Goal: Task Accomplishment & Management: Manage account settings

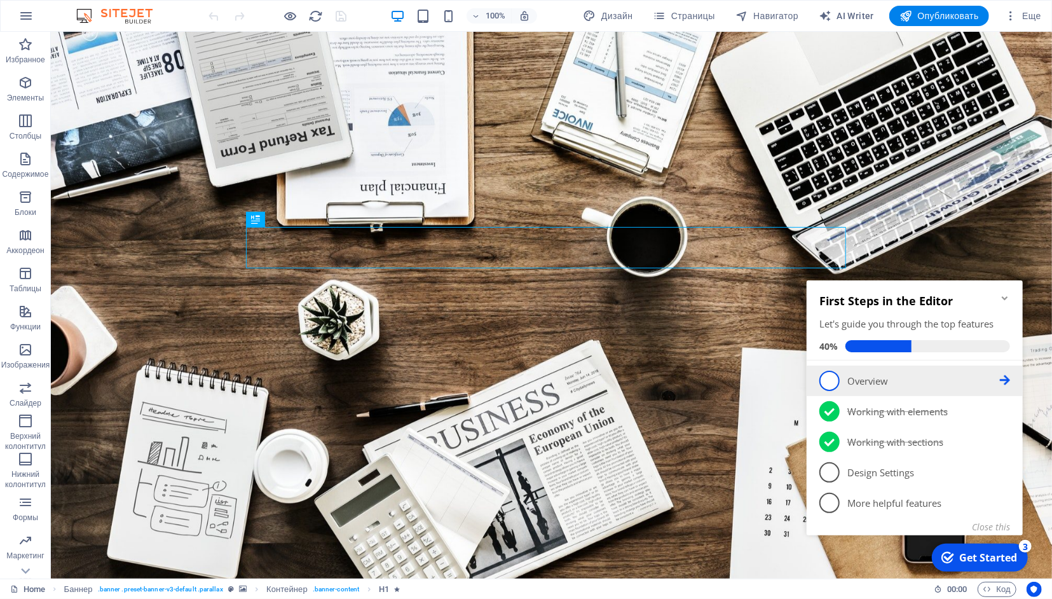
click at [1002, 376] on icon at bounding box center [1004, 379] width 10 height 10
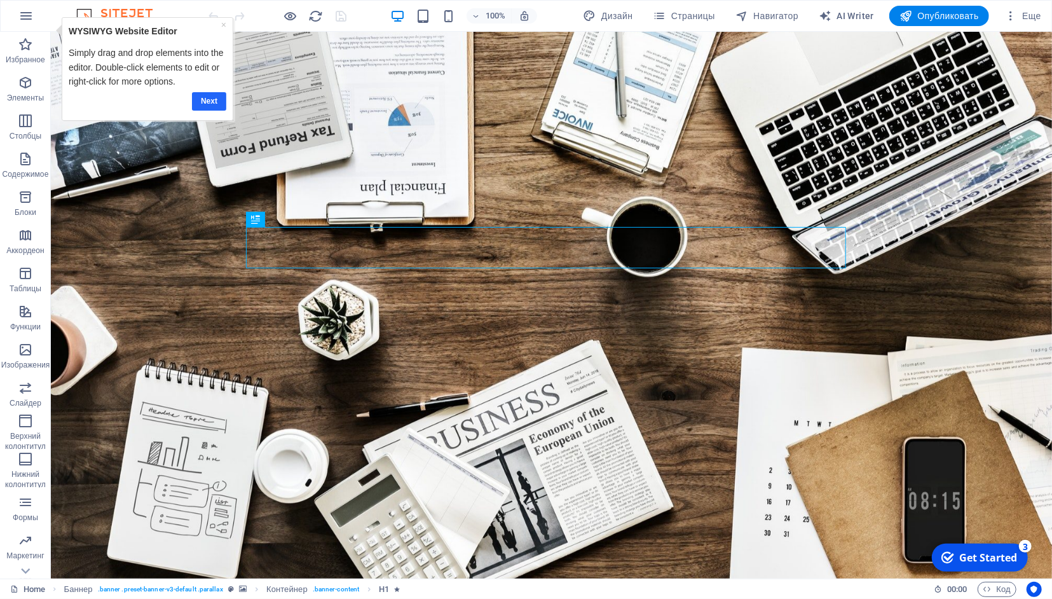
drag, startPoint x: 202, startPoint y: 100, endPoint x: 204, endPoint y: 83, distance: 16.6
click at [202, 100] on link "Next" at bounding box center [209, 101] width 34 height 18
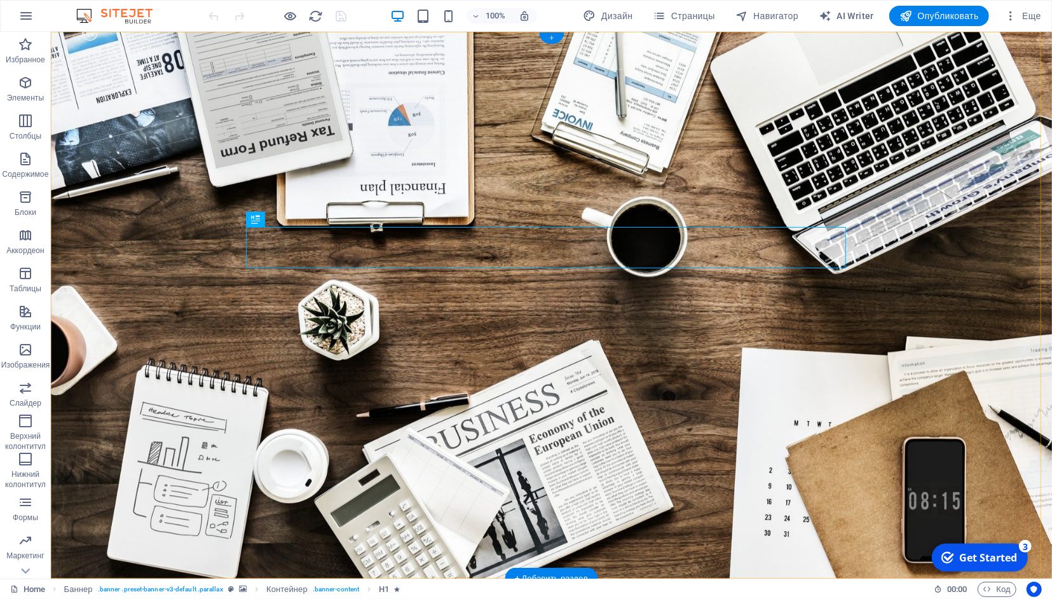
click at [548, 41] on div "+" at bounding box center [551, 37] width 25 height 11
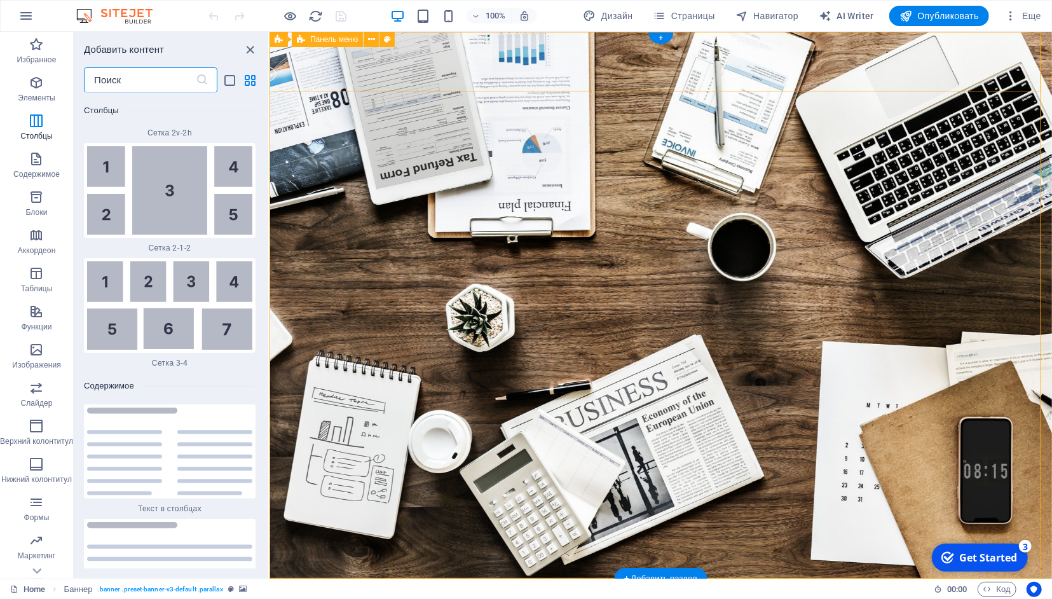
scroll to position [4023, 0]
click at [252, 50] on icon "close panel" at bounding box center [250, 50] width 15 height 15
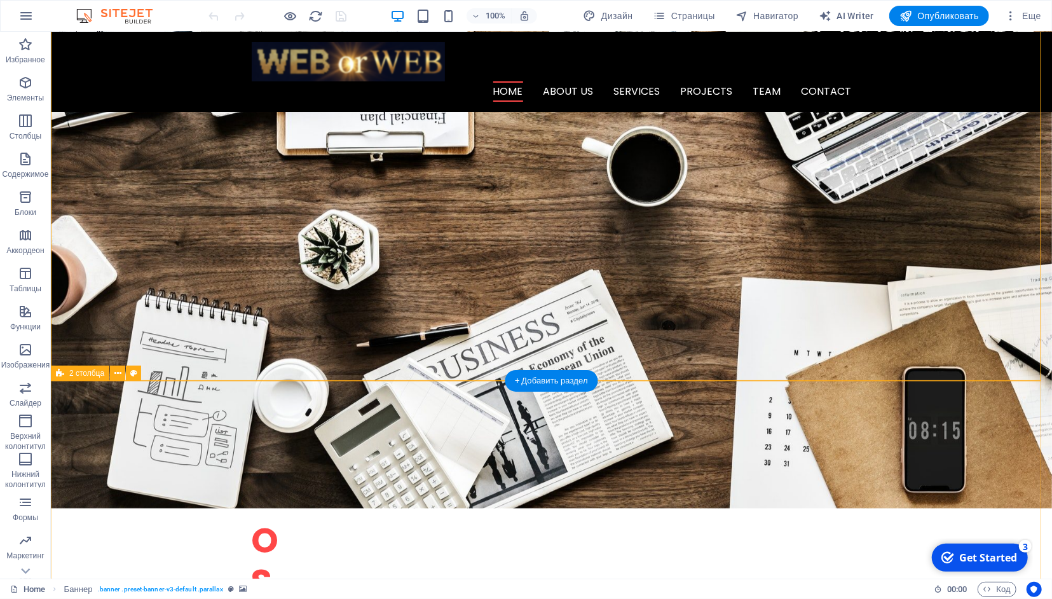
scroll to position [0, 0]
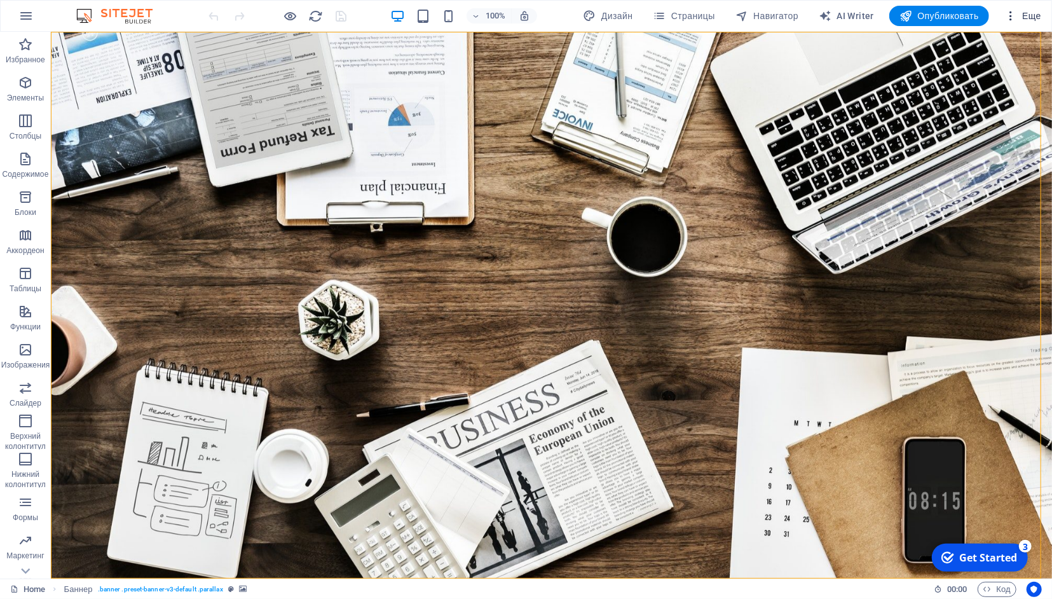
click at [1025, 16] on span "Еще" at bounding box center [1022, 16] width 37 height 13
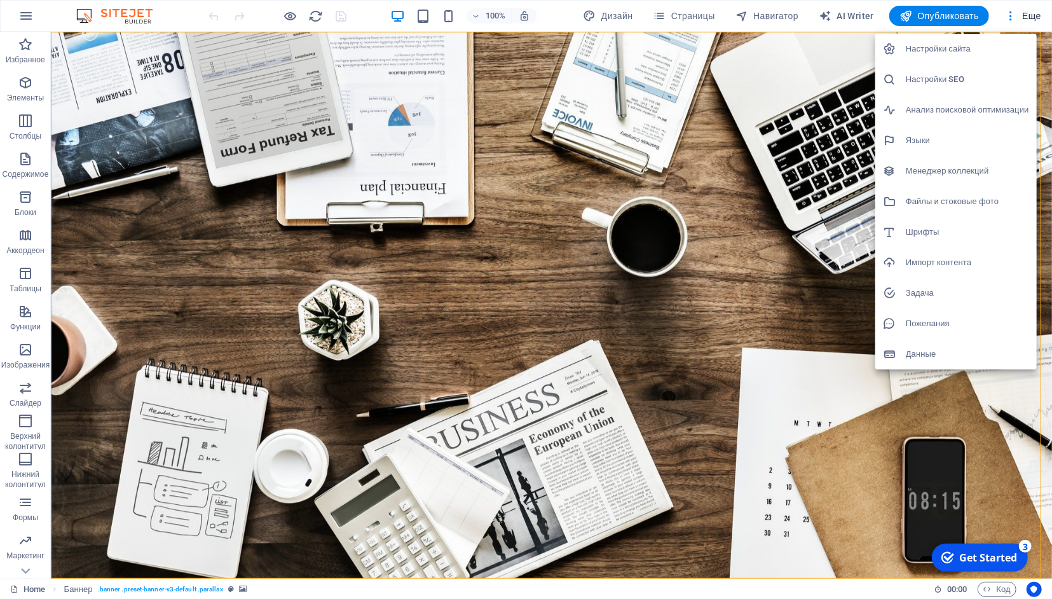
click at [949, 46] on h6 "Настройки сайта" at bounding box center [967, 48] width 123 height 15
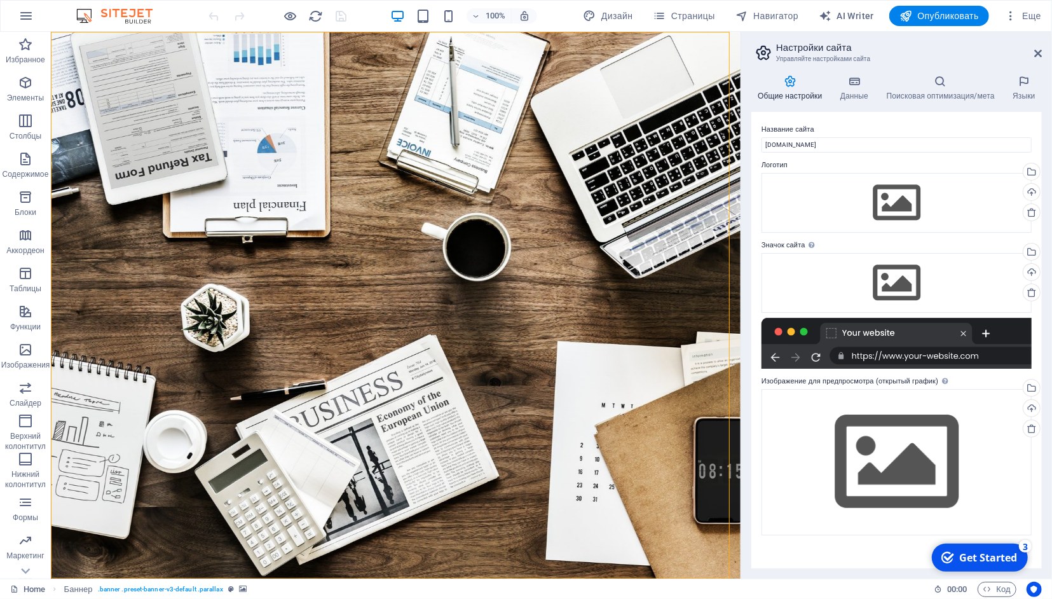
click at [1000, 557] on div "Get Started" at bounding box center [987, 557] width 58 height 14
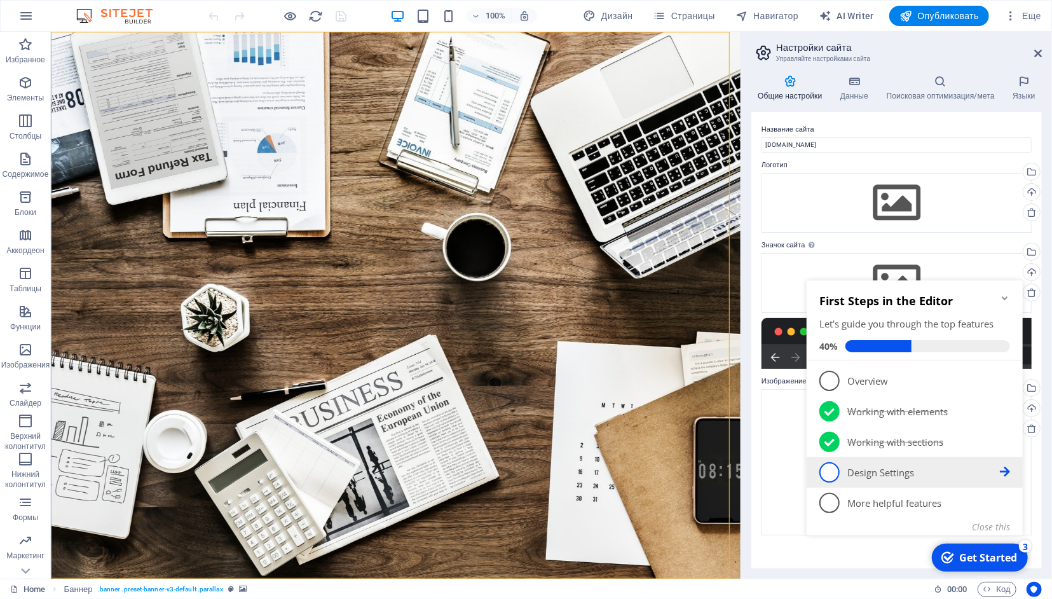
click at [1004, 473] on icon at bounding box center [1004, 471] width 10 height 10
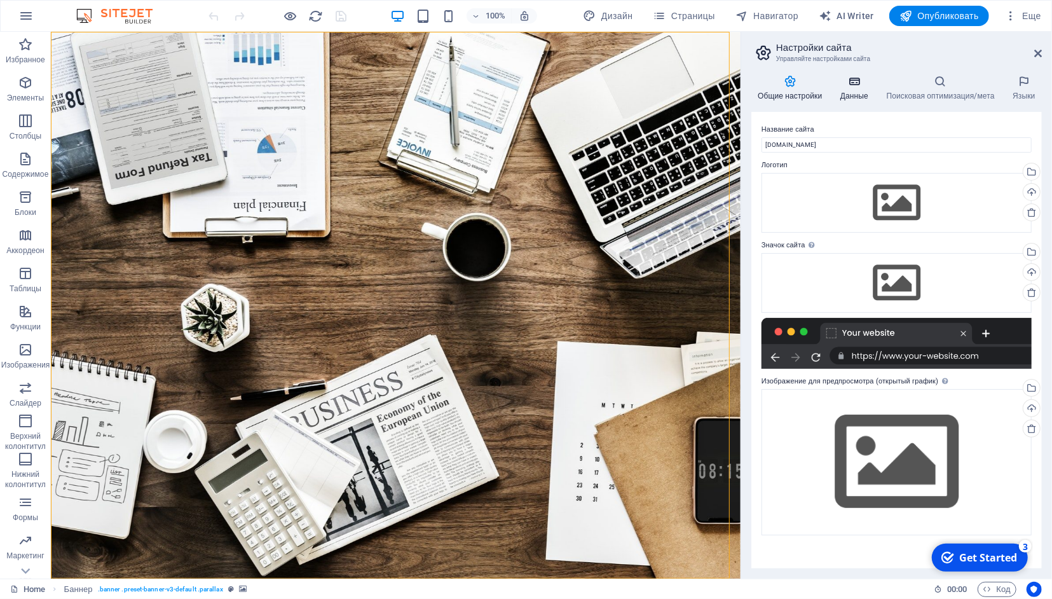
click at [855, 79] on icon at bounding box center [854, 81] width 41 height 13
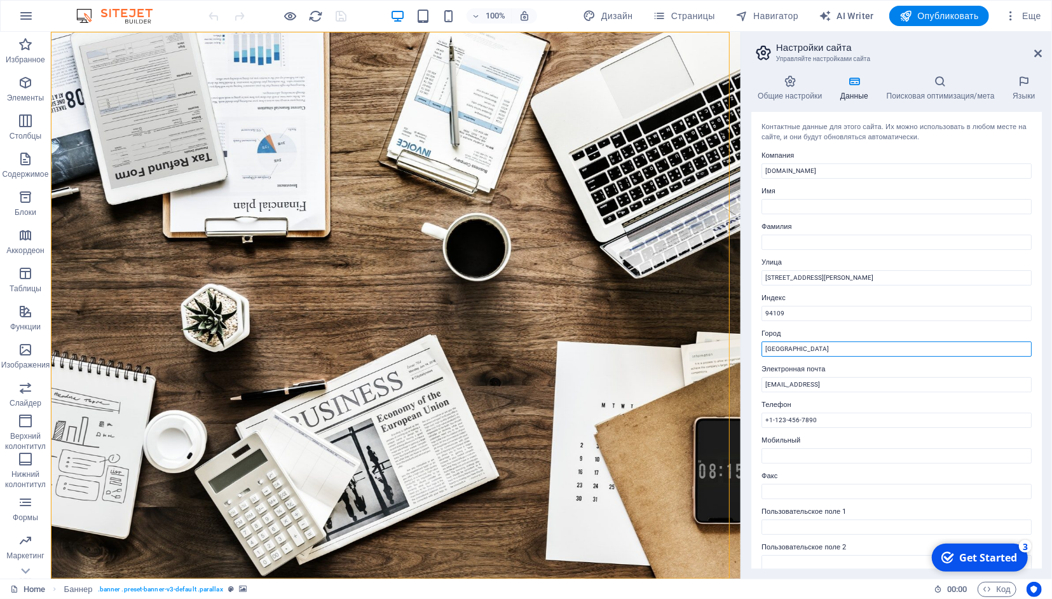
drag, startPoint x: 865, startPoint y: 379, endPoint x: 666, endPoint y: 324, distance: 206.3
click at [784, 353] on input "[GEOGRAPHIC_DATA]" at bounding box center [896, 348] width 270 height 15
click at [780, 349] on input "[GEOGRAPHIC_DATA]" at bounding box center [896, 348] width 270 height 15
click at [780, 348] on input "[GEOGRAPHIC_DATA]" at bounding box center [896, 348] width 270 height 15
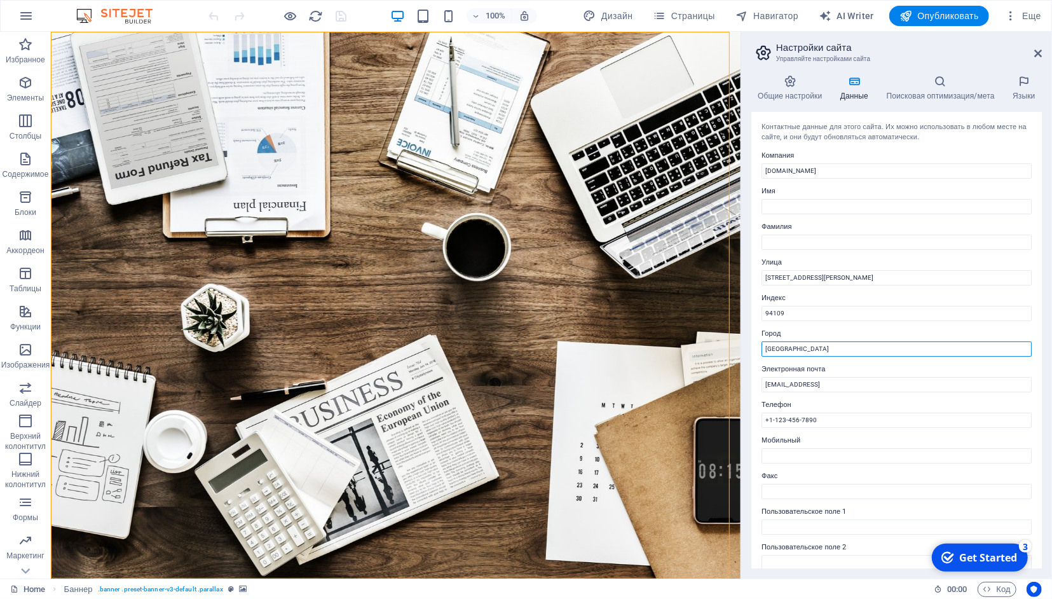
click at [780, 348] on input "[GEOGRAPHIC_DATA]" at bounding box center [896, 348] width 270 height 15
type input "J"
type input "K"
type input "[GEOGRAPHIC_DATA]"
click at [948, 92] on h4 "Поисковая оптимизация/мета" at bounding box center [943, 88] width 126 height 27
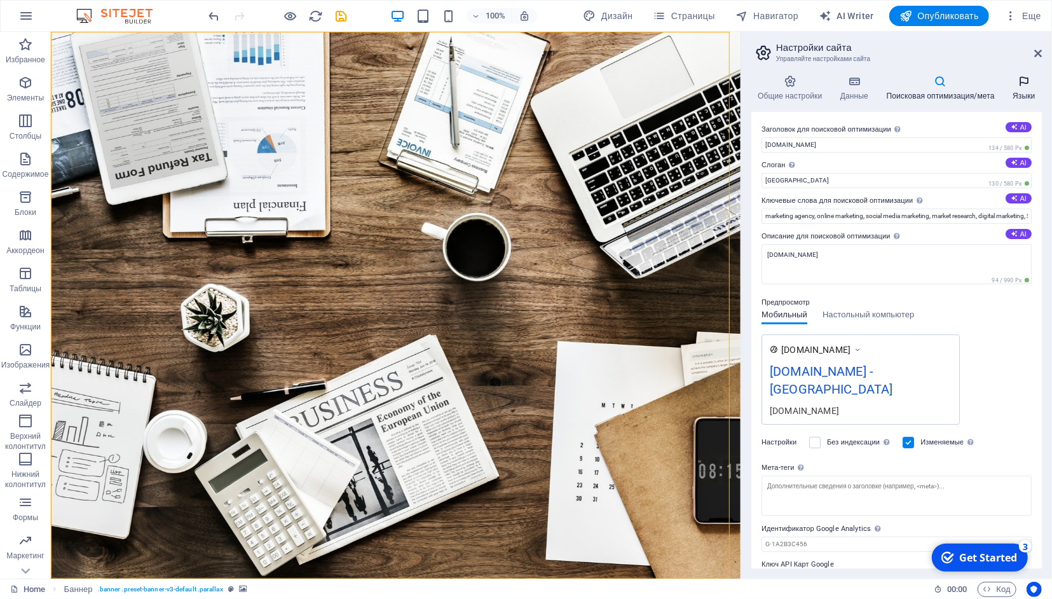
click at [1021, 92] on h4 "Языки" at bounding box center [1024, 88] width 36 height 27
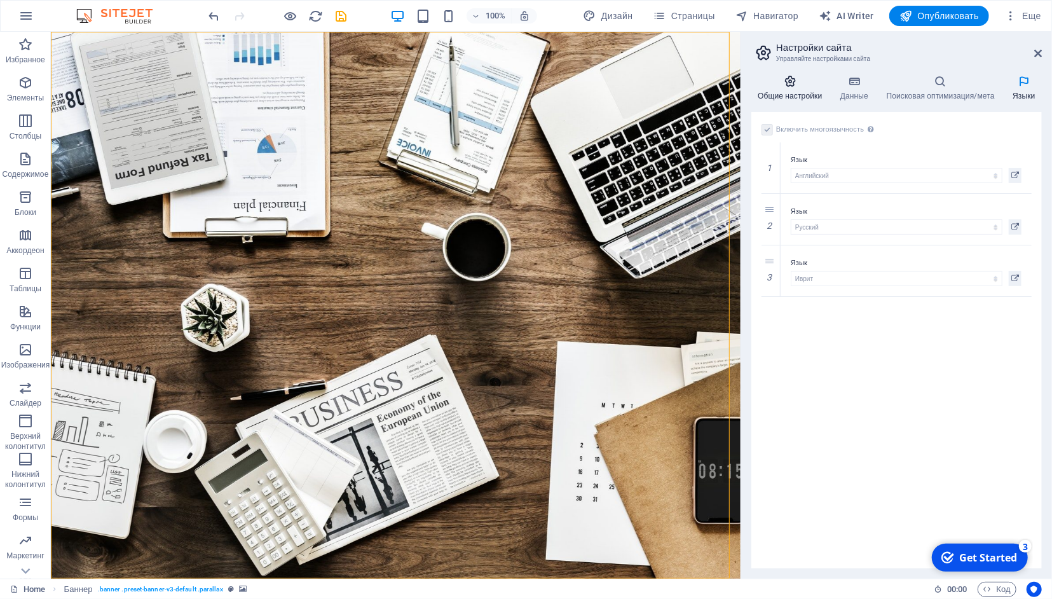
click at [787, 92] on h4 "Общие настройки" at bounding box center [792, 88] width 83 height 27
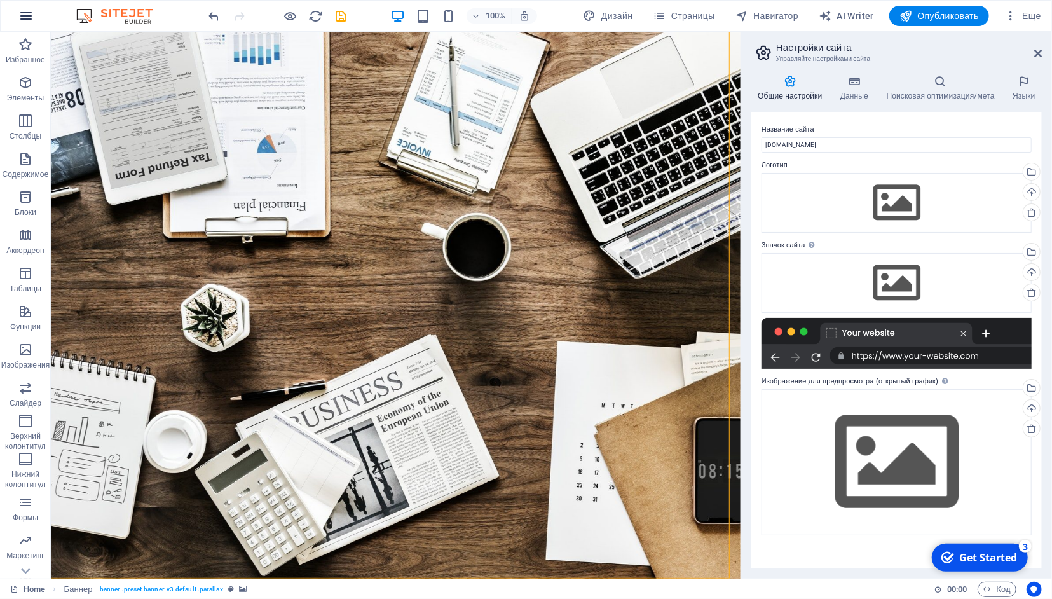
click at [31, 15] on icon "button" at bounding box center [25, 15] width 15 height 15
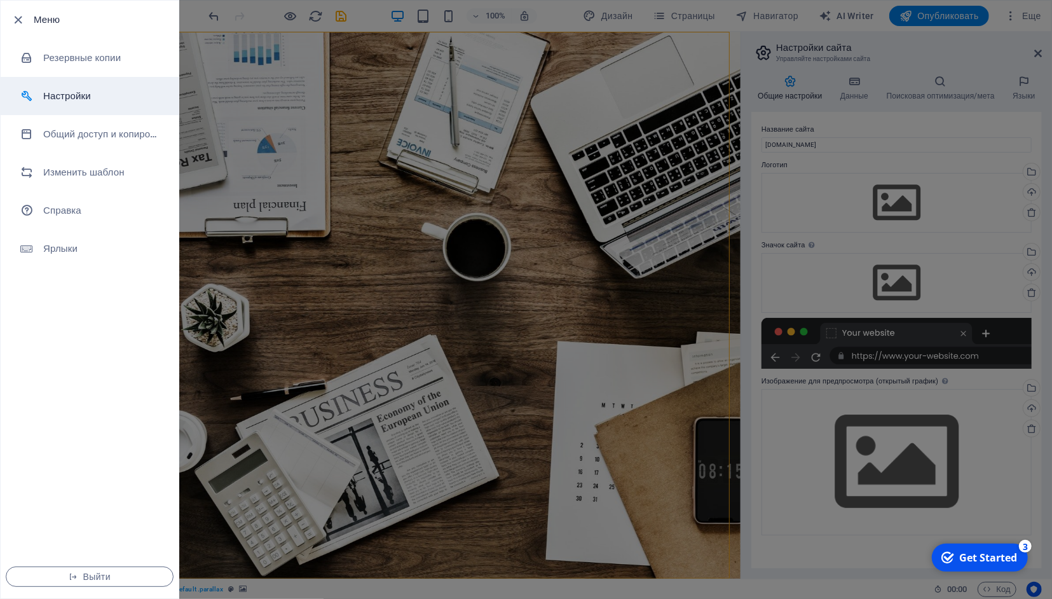
click at [62, 104] on li "Настройки" at bounding box center [90, 96] width 178 height 38
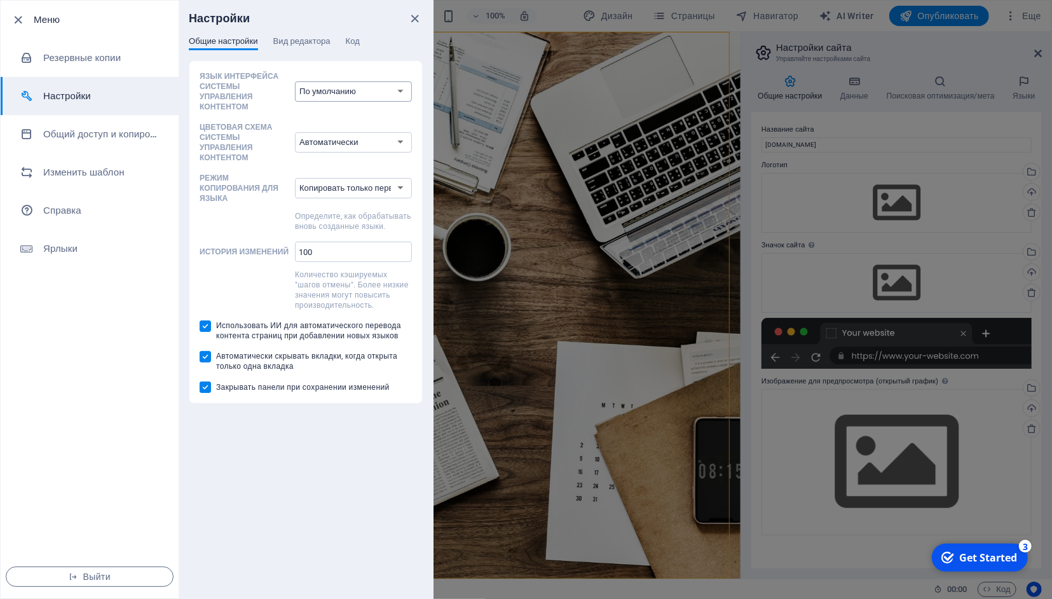
click at [295, 81] on select "По умолчанию Deutsch English Español Français Magyar Italiano Nederlands Polski…" at bounding box center [353, 91] width 117 height 20
click at [402, 86] on select "По умолчанию Deutsch English Español Français Magyar Italiano Nederlands Polski…" at bounding box center [353, 91] width 117 height 20
click at [320, 43] on span "Вид редактора" at bounding box center [301, 43] width 57 height 18
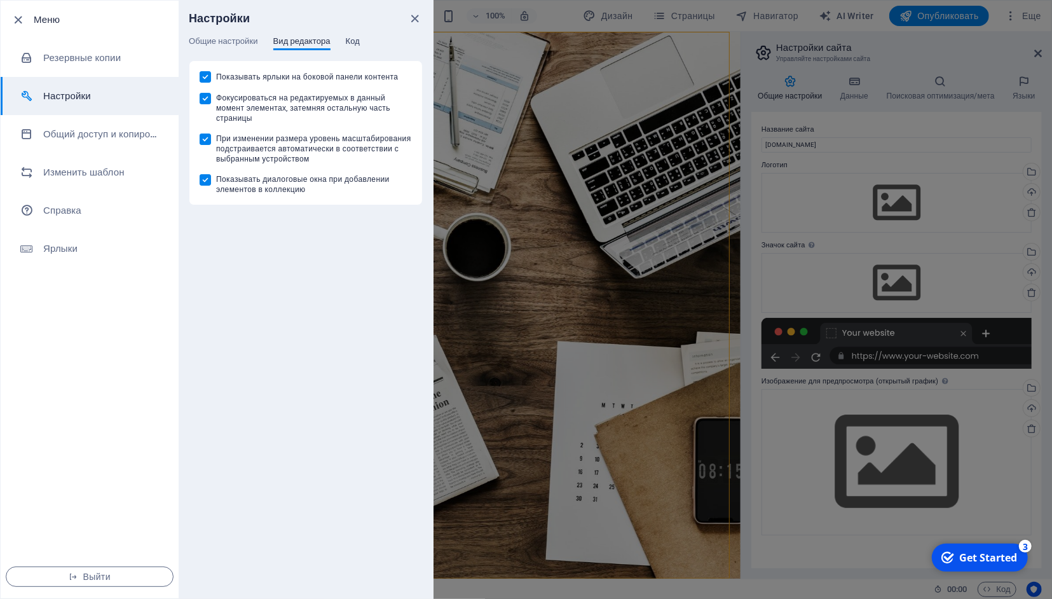
click at [360, 39] on span "Код" at bounding box center [353, 43] width 14 height 18
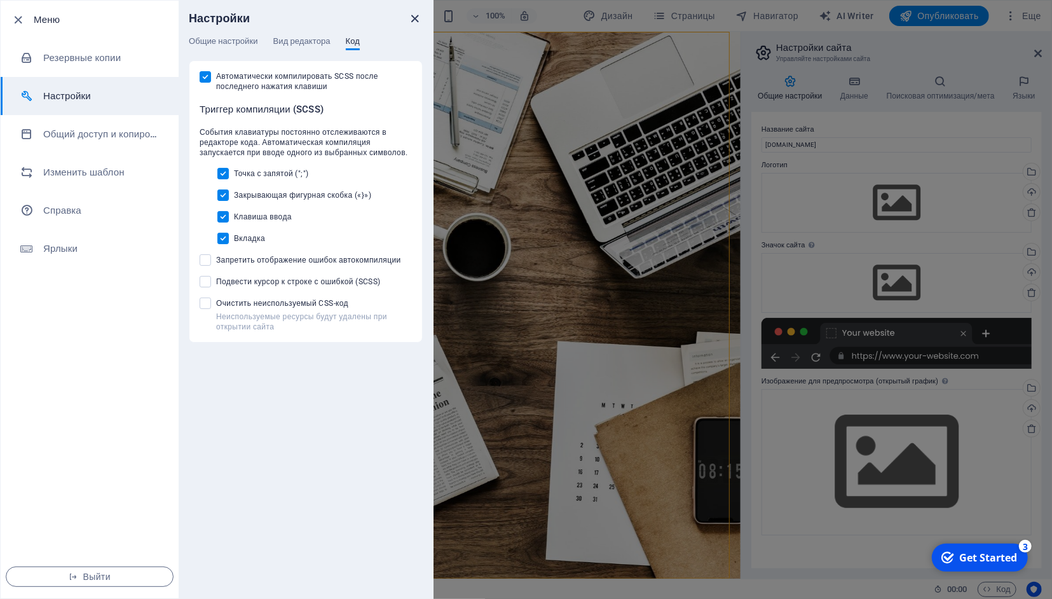
click at [412, 17] on icon "close" at bounding box center [415, 18] width 15 height 15
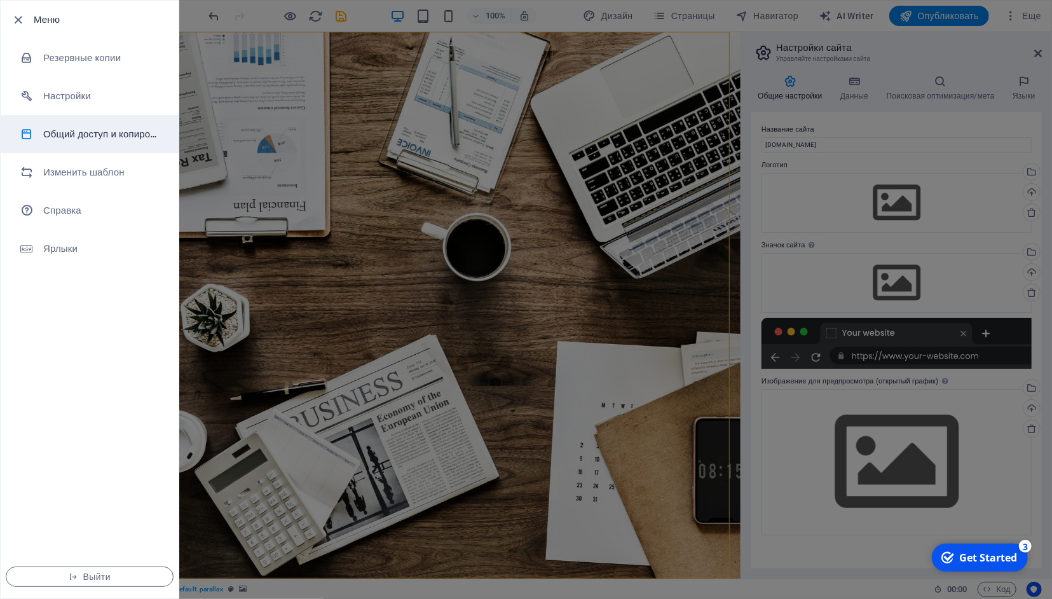
click at [69, 132] on h6 "Общий доступ и копирование сайта" at bounding box center [102, 133] width 118 height 15
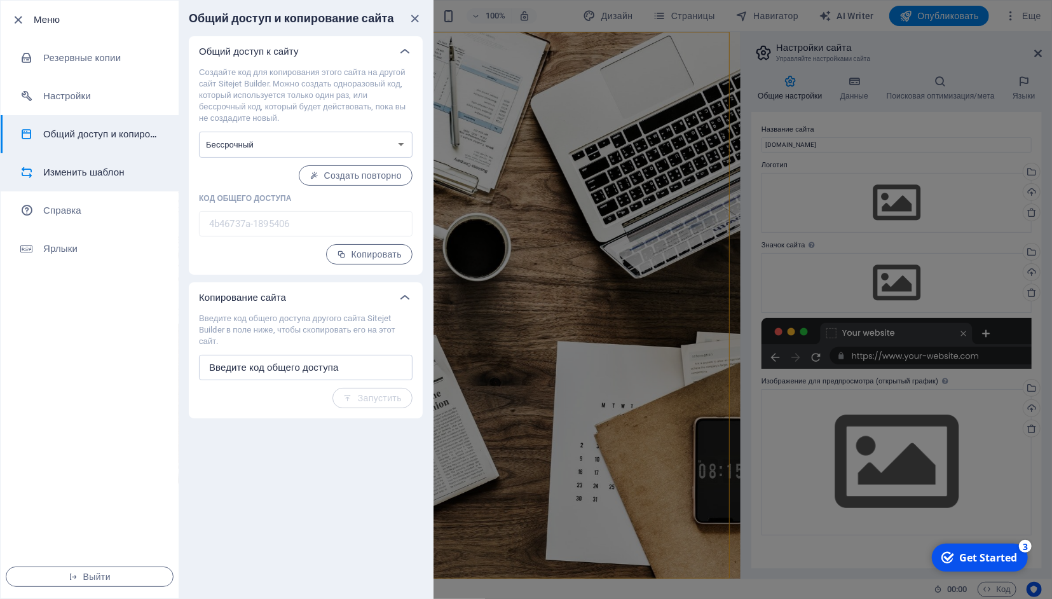
click at [75, 170] on h6 "Изменить шаблон" at bounding box center [102, 172] width 118 height 15
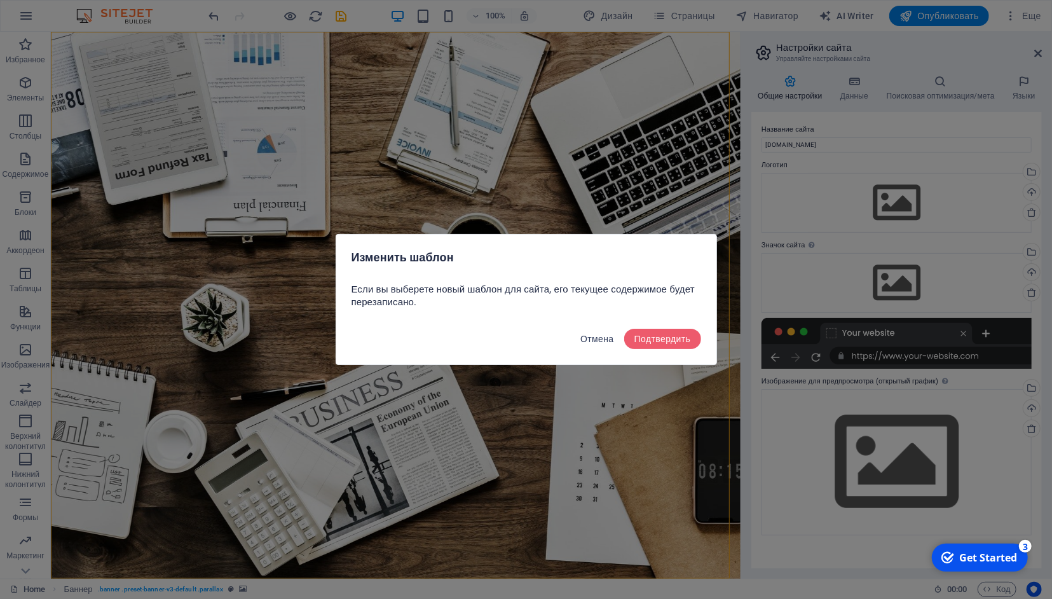
click at [599, 343] on span "Отмена" at bounding box center [597, 339] width 34 height 10
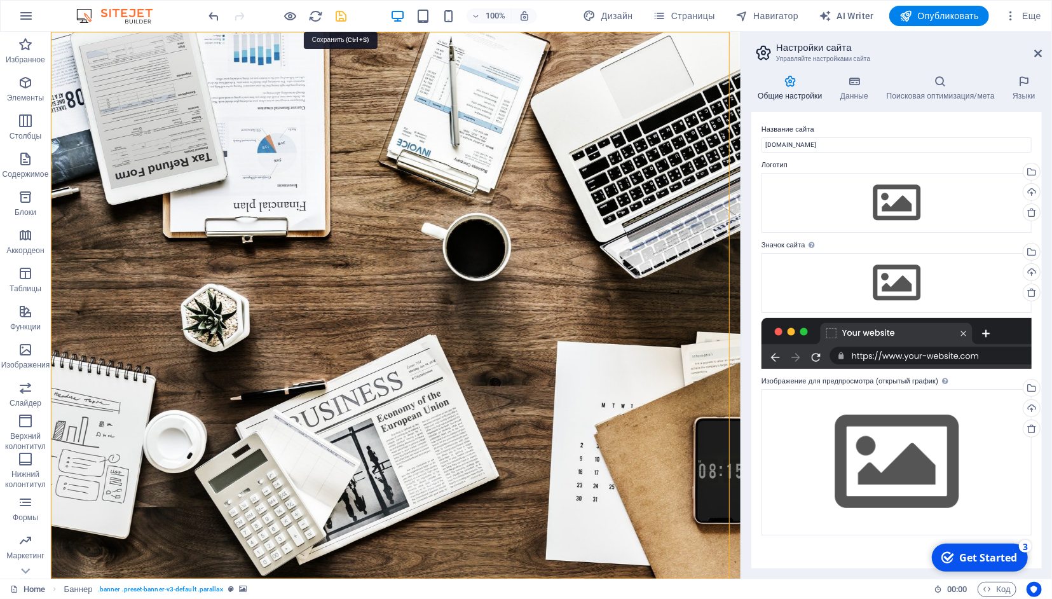
click at [344, 21] on icon "save" at bounding box center [341, 16] width 15 height 15
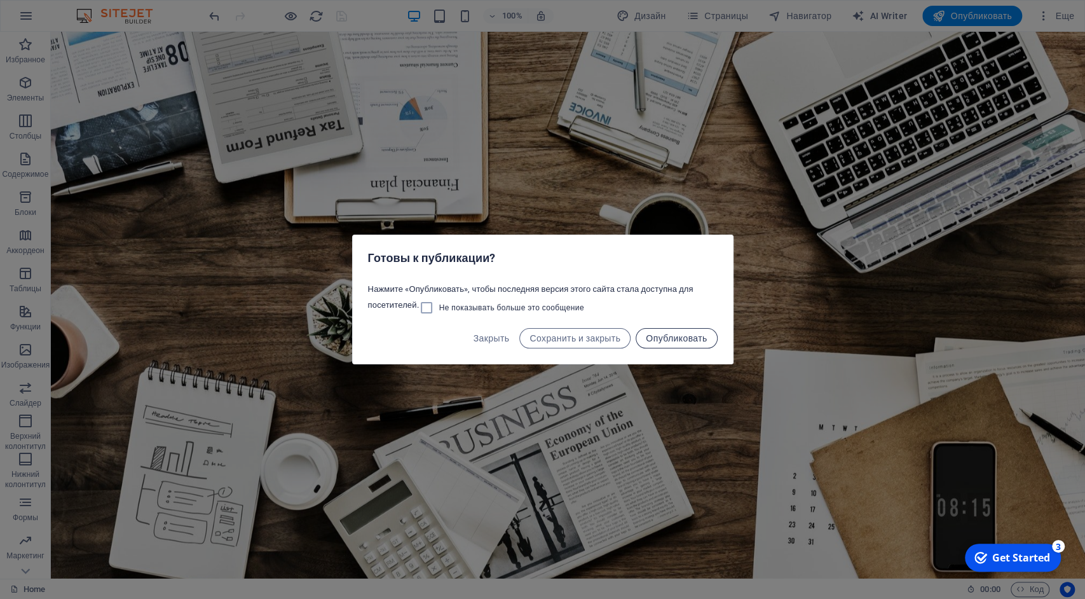
click at [679, 341] on span "Опубликовать" at bounding box center [676, 338] width 61 height 10
